Goal: Task Accomplishment & Management: Manage account settings

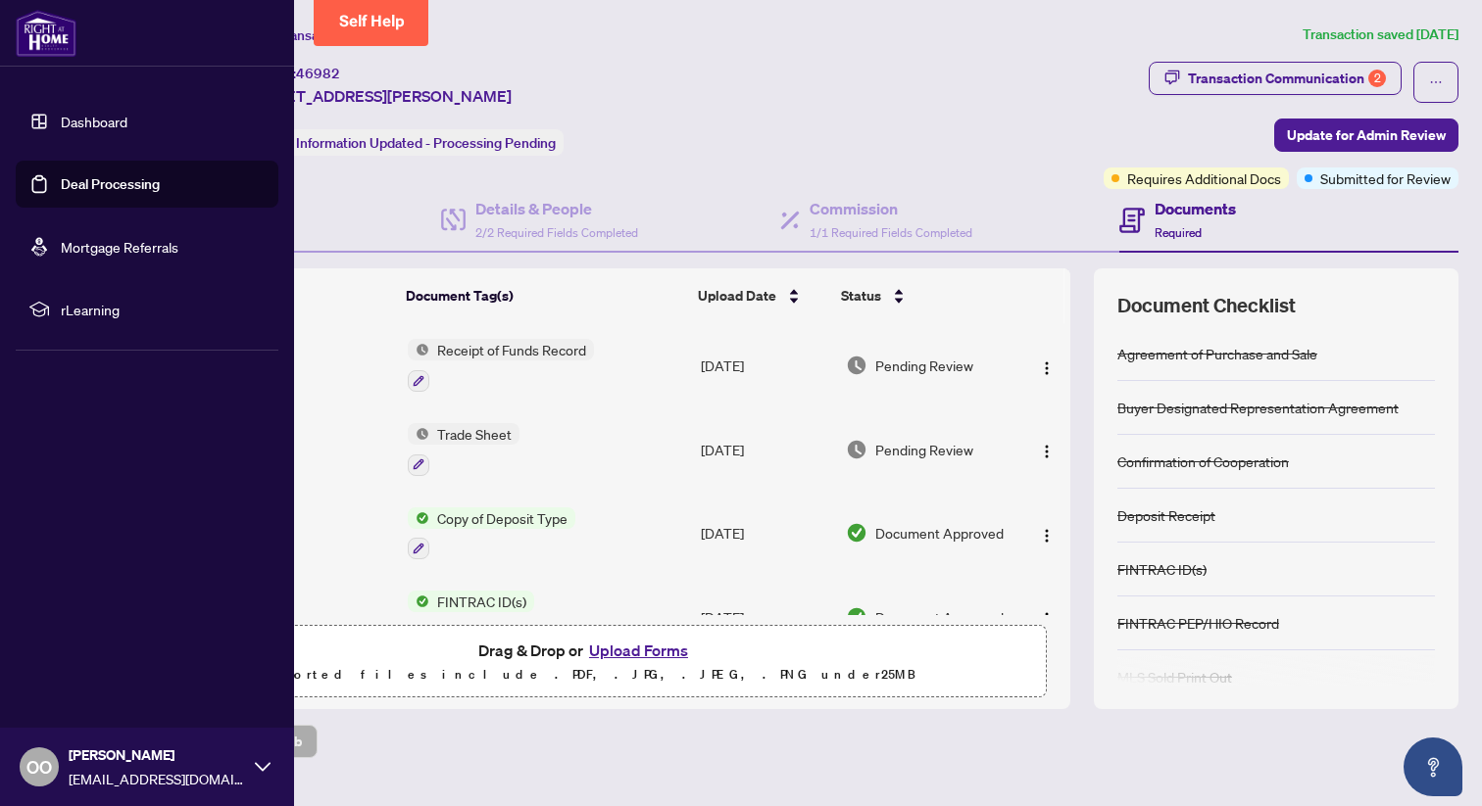
click at [96, 184] on link "Deal Processing" at bounding box center [110, 184] width 99 height 18
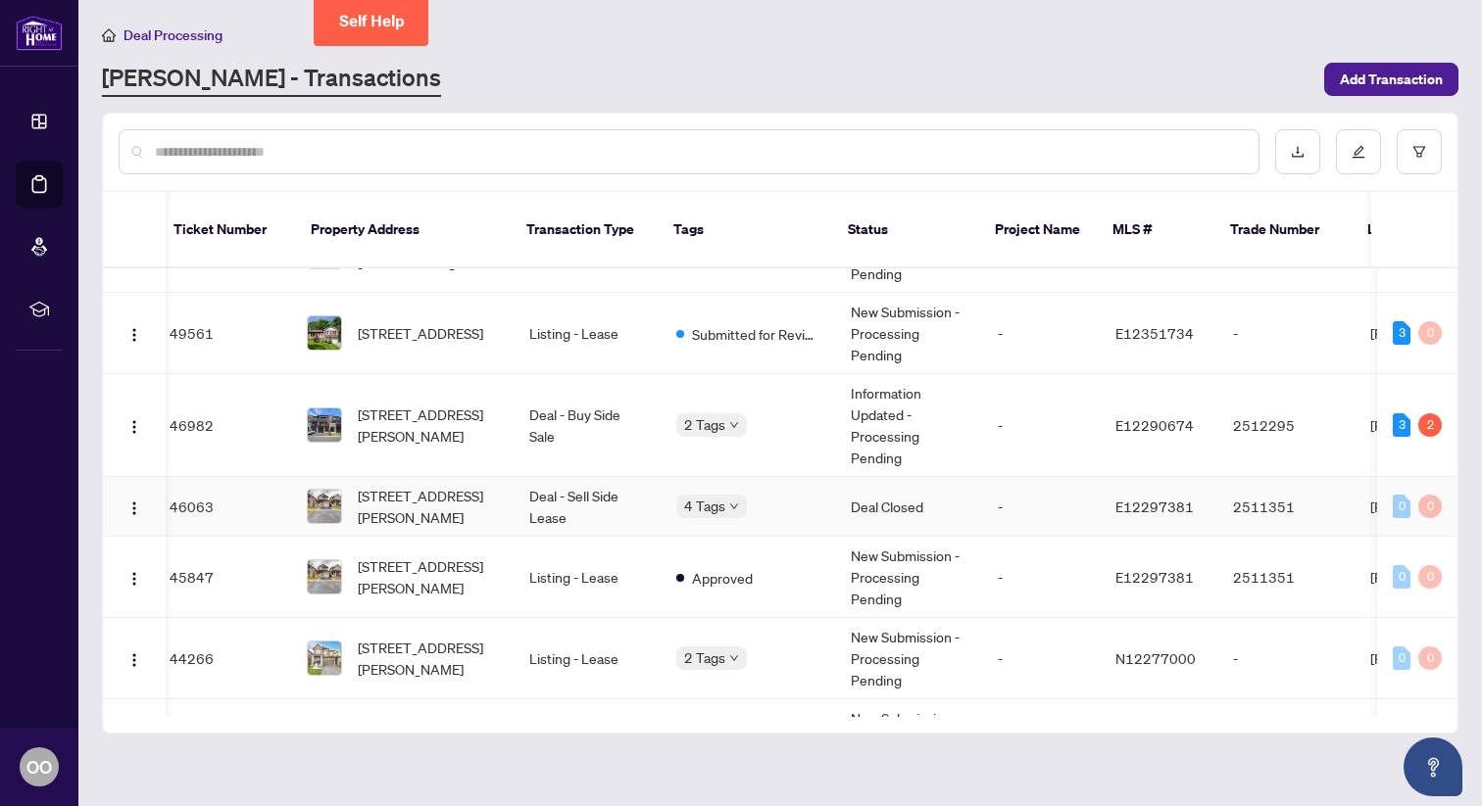
scroll to position [0, 13]
click at [1425, 414] on div "2" at bounding box center [1430, 426] width 24 height 24
click at [1169, 416] on span "E12290674" at bounding box center [1153, 425] width 78 height 18
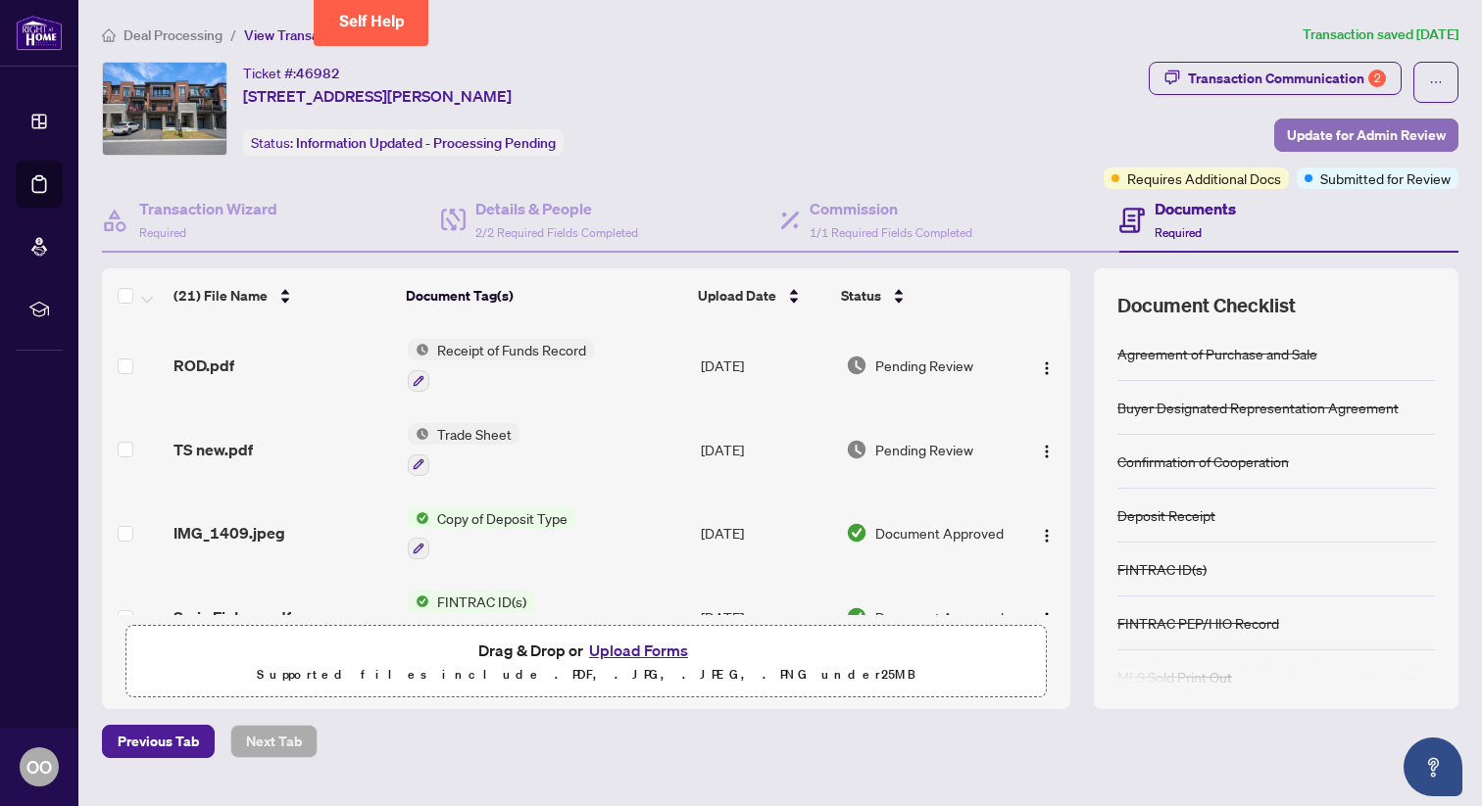
click at [1374, 135] on span "Update for Admin Review" at bounding box center [1366, 135] width 159 height 31
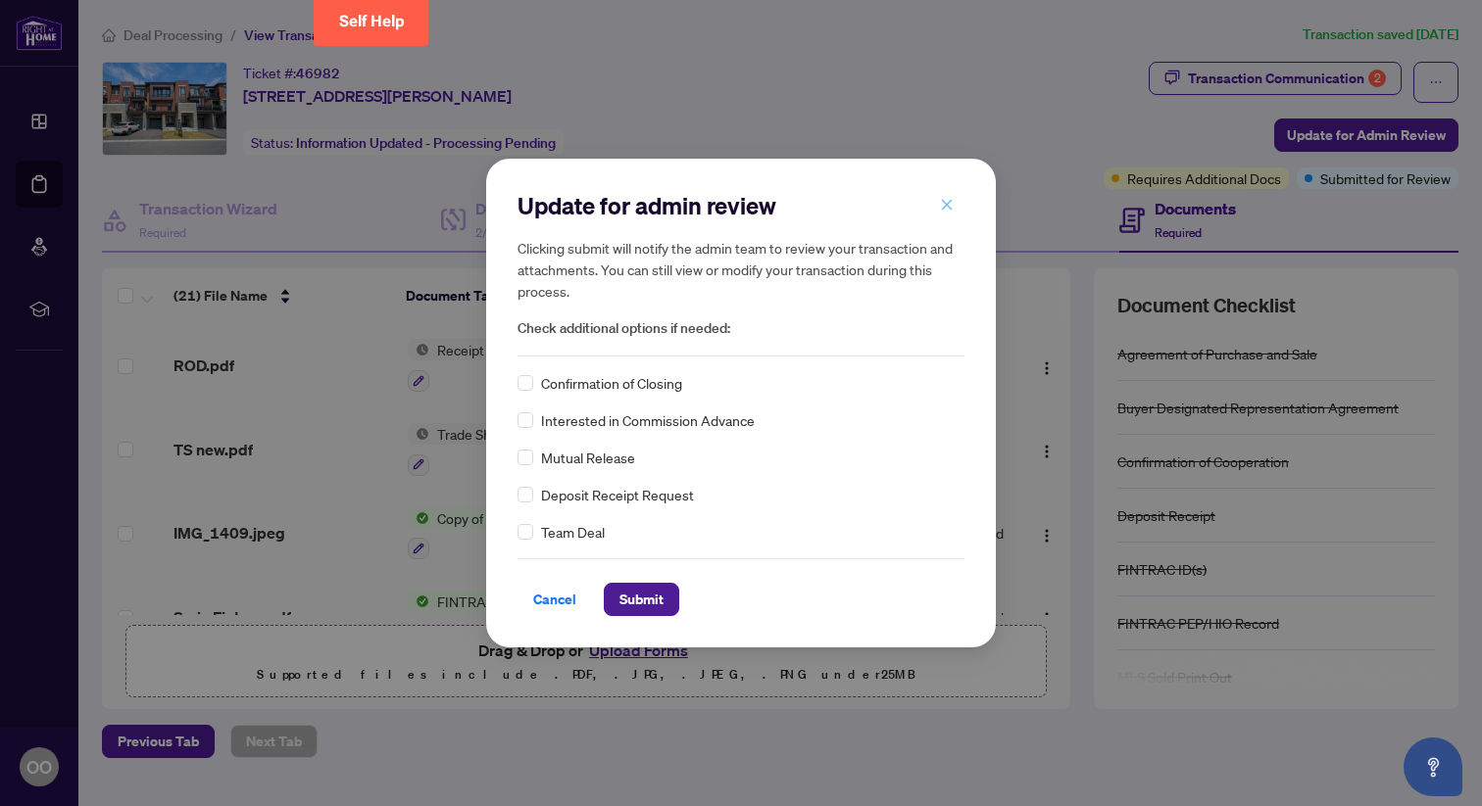
click at [948, 206] on icon "close" at bounding box center [947, 204] width 11 height 11
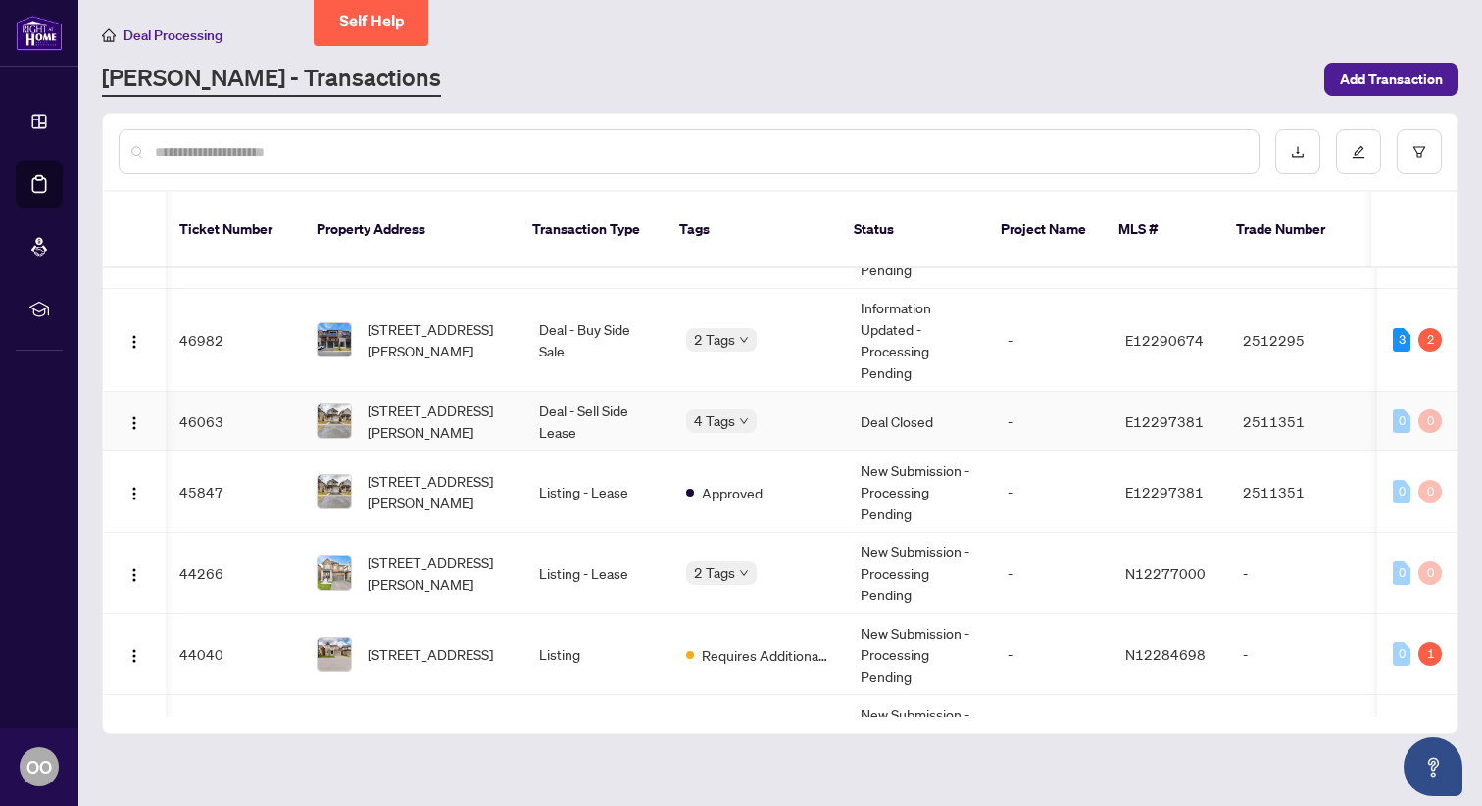
scroll to position [0, 2]
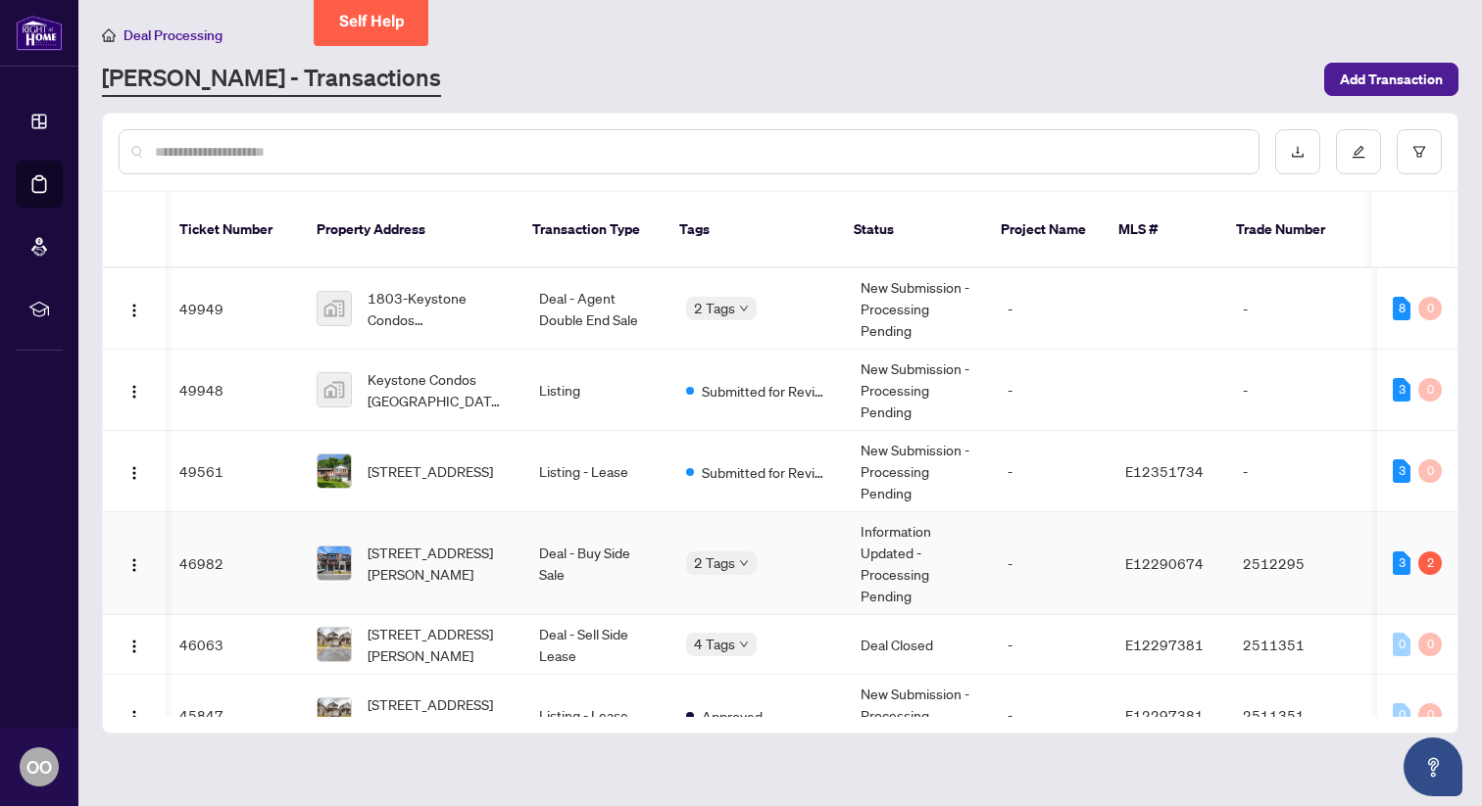
click at [1169, 555] on span "E12290674" at bounding box center [1164, 564] width 78 height 18
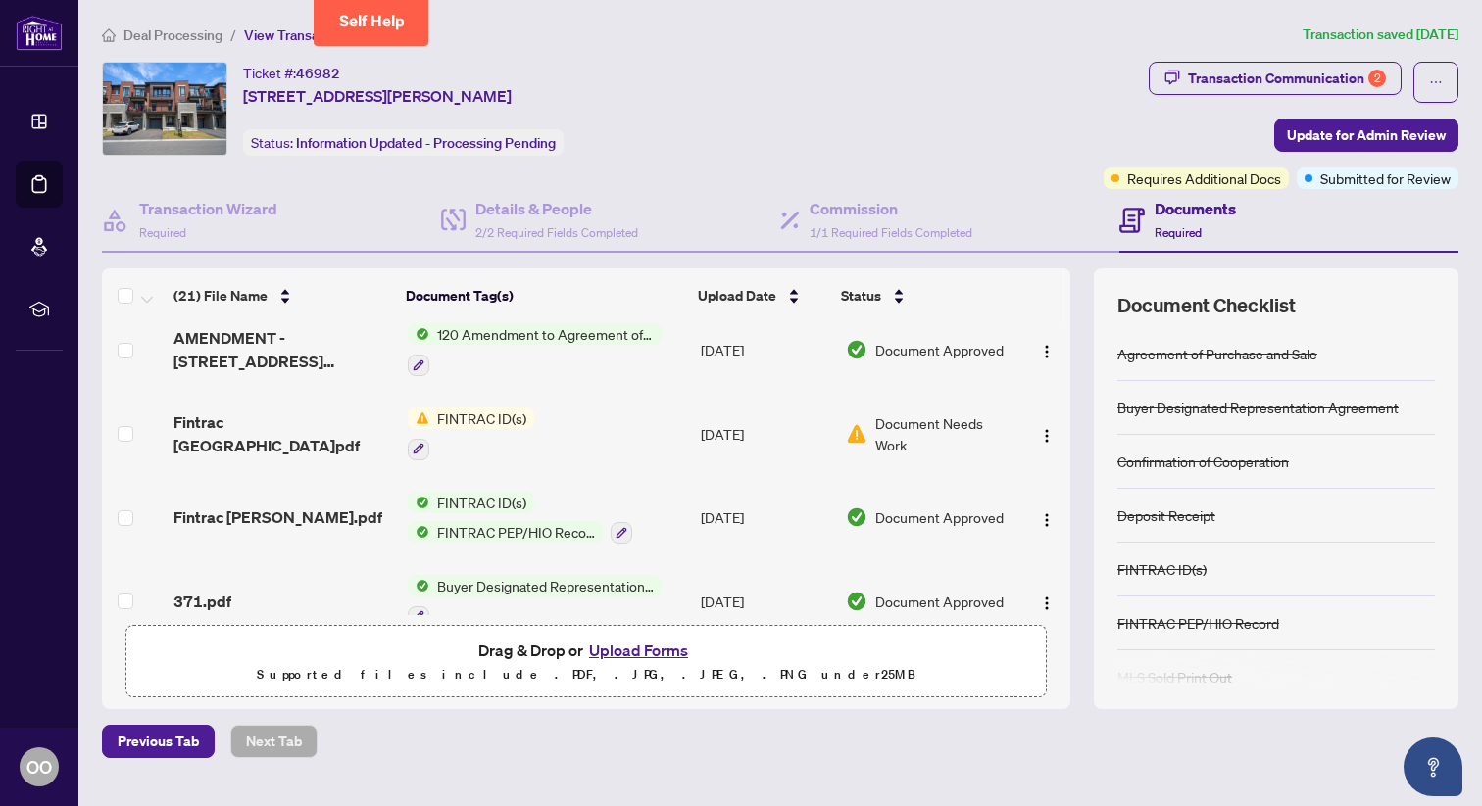
scroll to position [1179, 0]
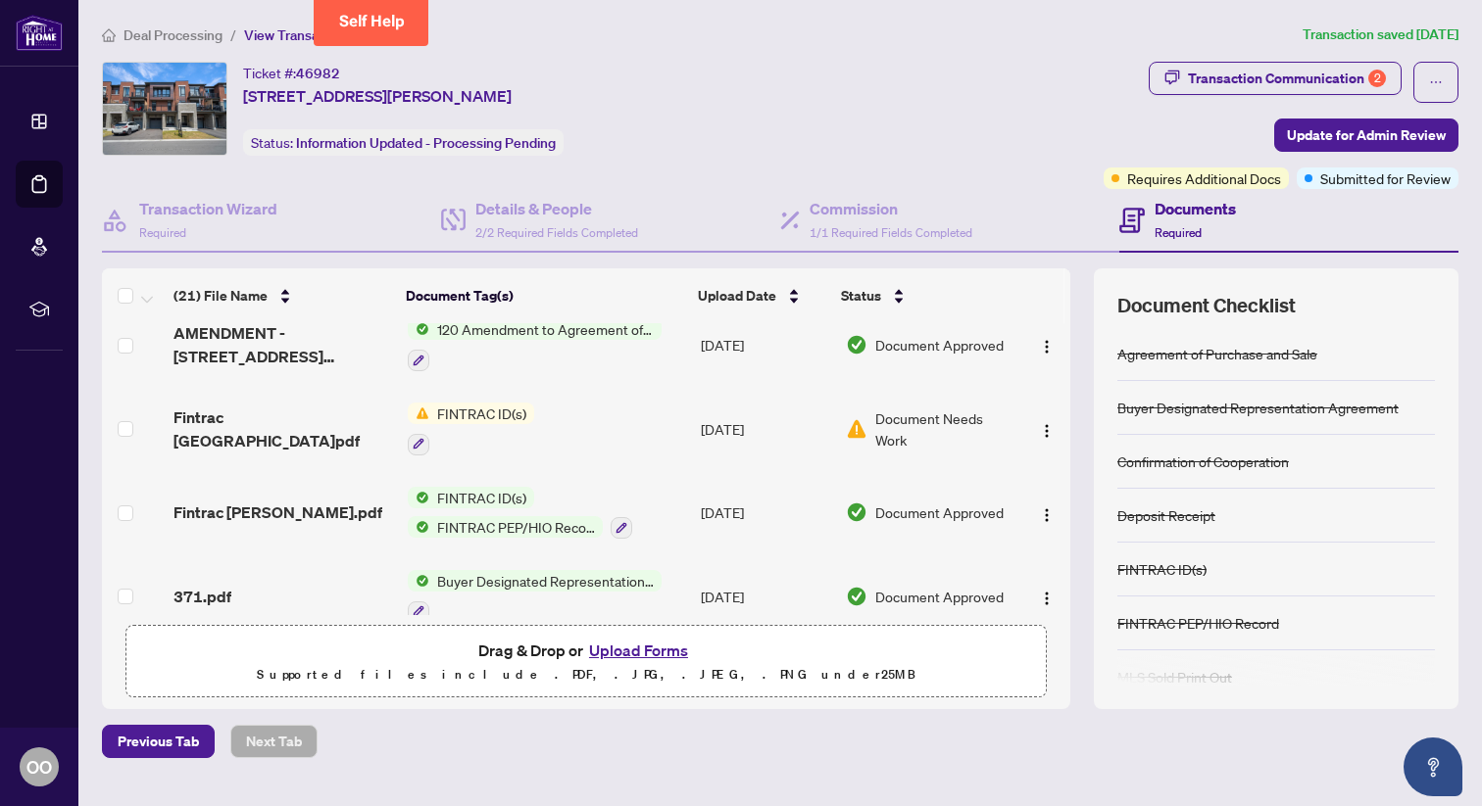
click at [848, 124] on div "Ticket #: 46982 [STREET_ADDRESS][PERSON_NAME] Status: Information Updated - Pro…" at bounding box center [599, 109] width 994 height 94
